Goal: Task Accomplishment & Management: Complete application form

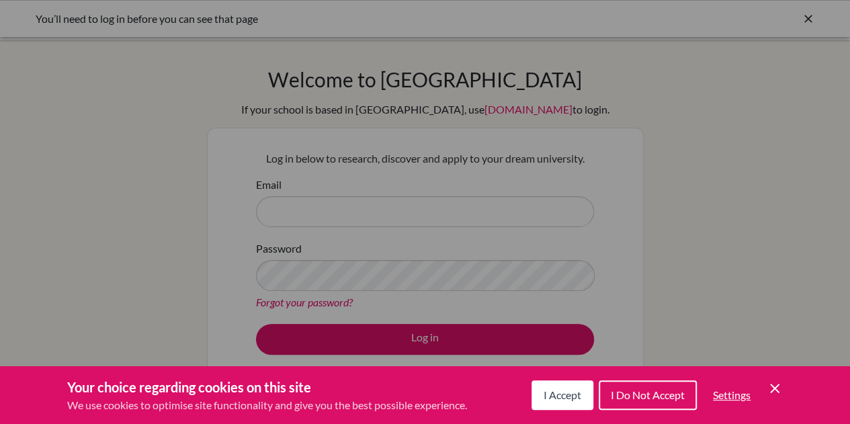
click at [562, 390] on span "I Accept" at bounding box center [562, 394] width 38 height 13
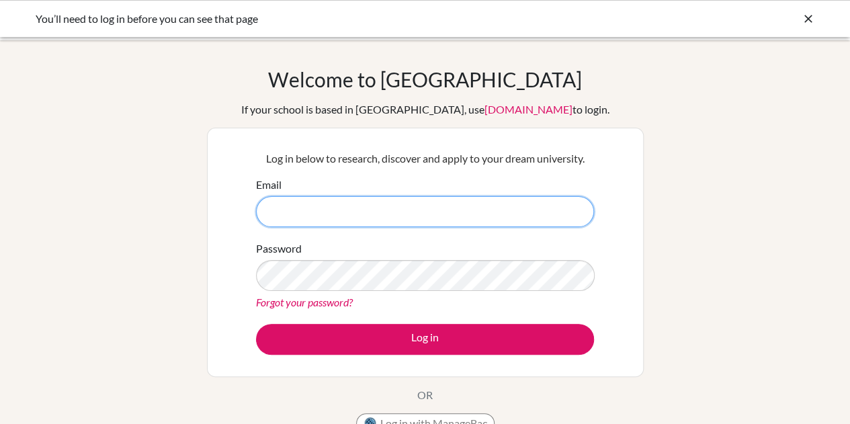
click at [364, 220] on input "Email" at bounding box center [425, 211] width 338 height 31
type input "[EMAIL_ADDRESS][DOMAIN_NAME]"
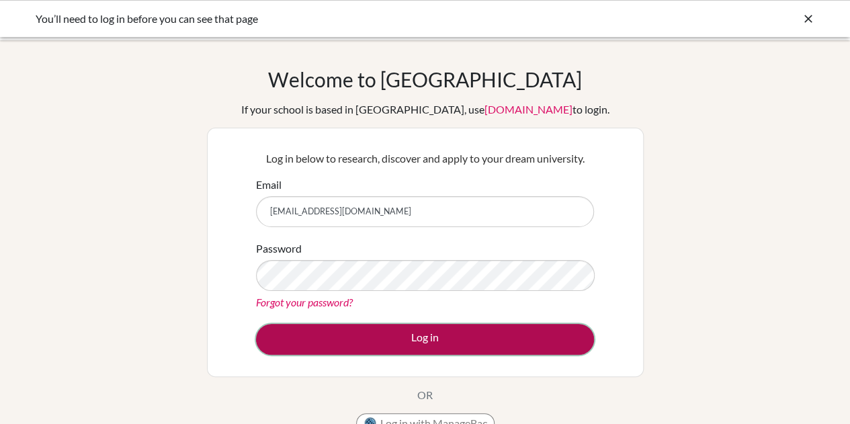
click at [442, 338] on button "Log in" at bounding box center [425, 339] width 338 height 31
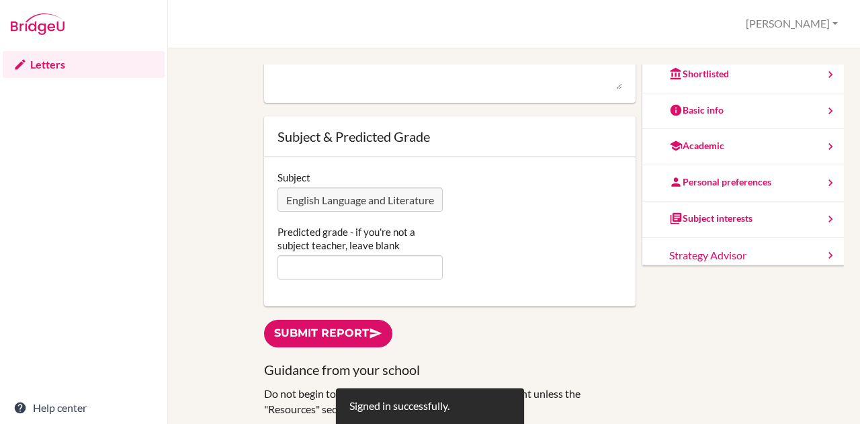
scroll to position [224, 0]
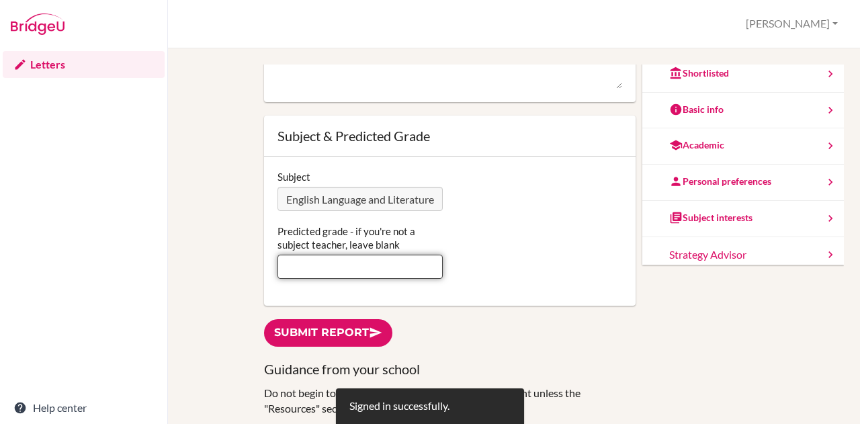
click at [404, 267] on input "Predicted grade - if you're not a subject teacher, leave blank" at bounding box center [360, 267] width 166 height 24
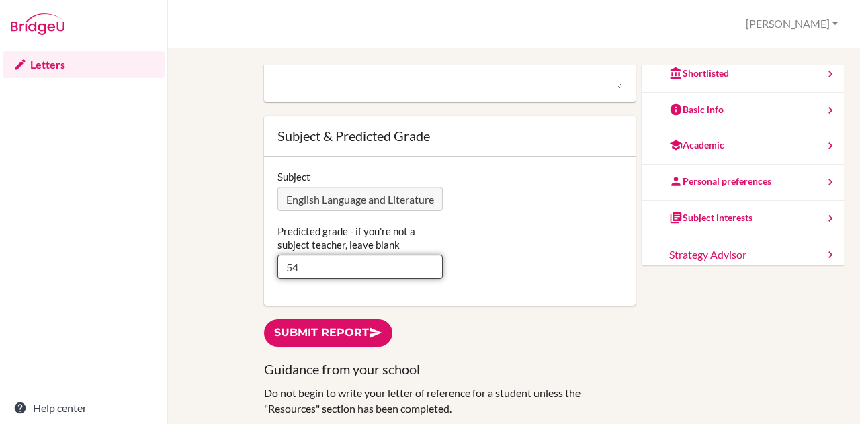
type input "5"
type input "4"
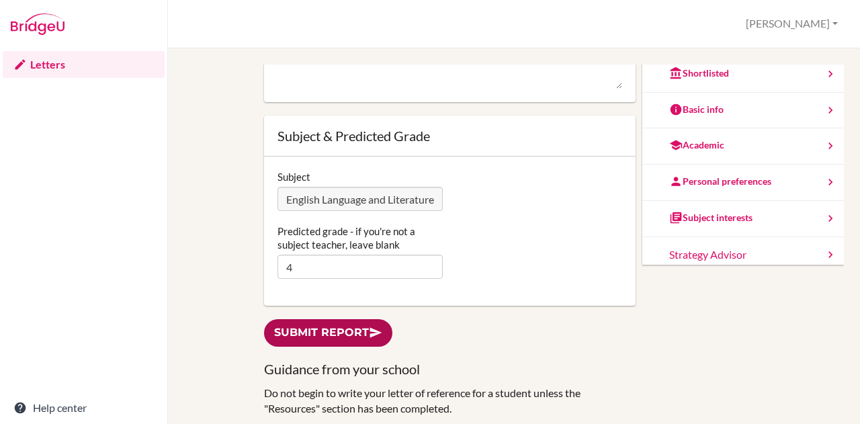
click at [350, 338] on link "Submit report" at bounding box center [328, 333] width 128 height 28
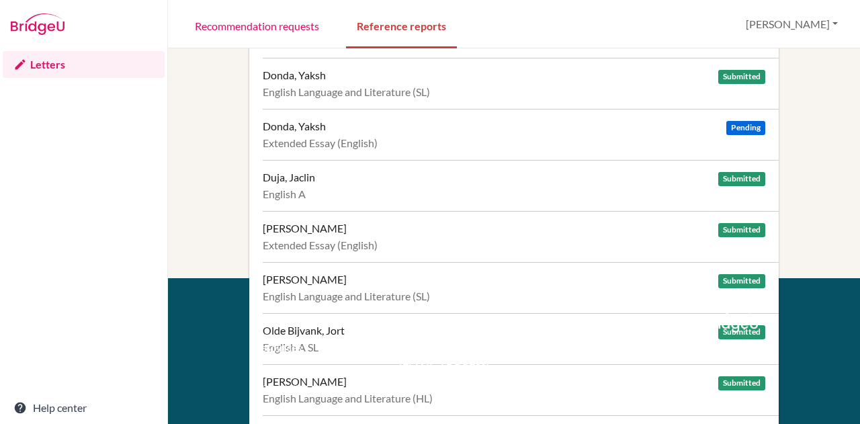
scroll to position [190, 0]
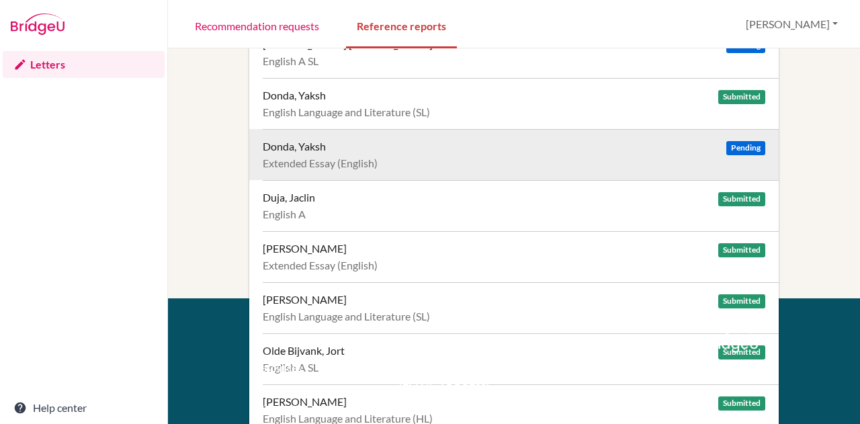
click at [410, 163] on div "Extended Essay (English)" at bounding box center [514, 163] width 502 height 13
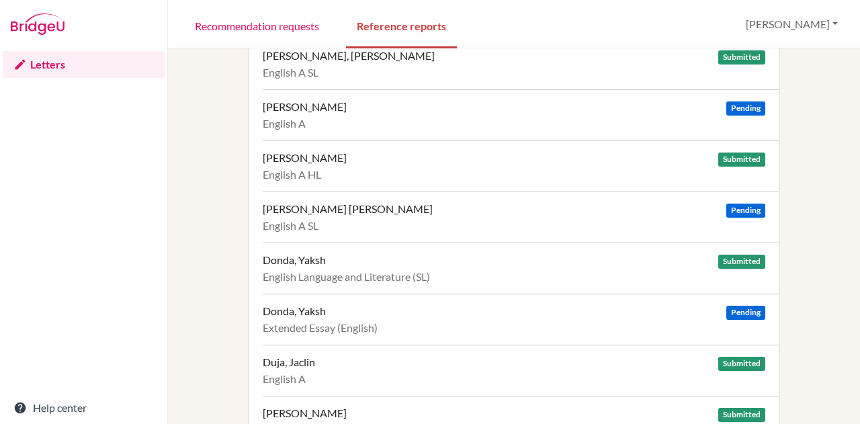
scroll to position [0, 0]
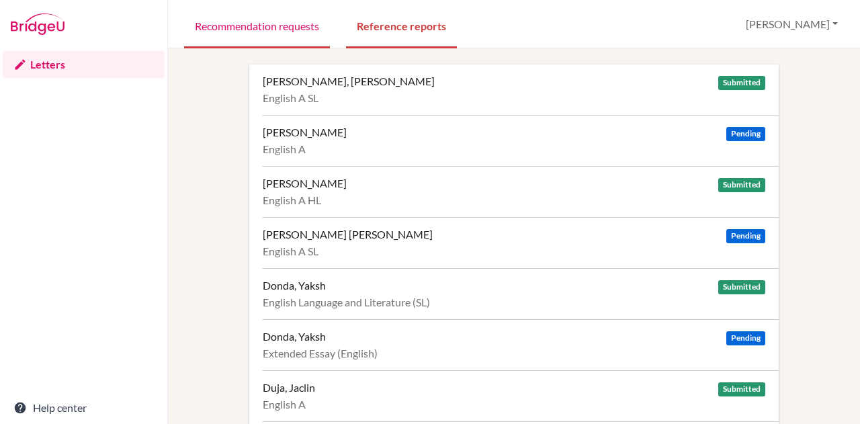
click at [270, 37] on link "Recommendation requests" at bounding box center [257, 25] width 146 height 46
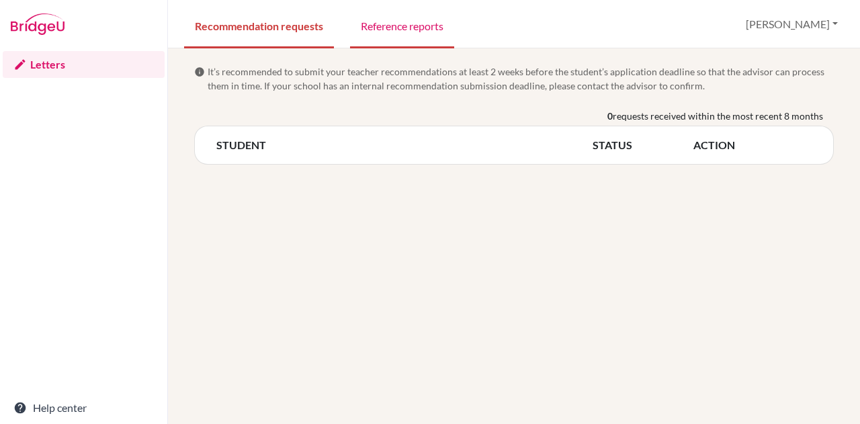
click at [425, 37] on link "Reference reports" at bounding box center [402, 25] width 104 height 46
